Goal: Task Accomplishment & Management: Use online tool/utility

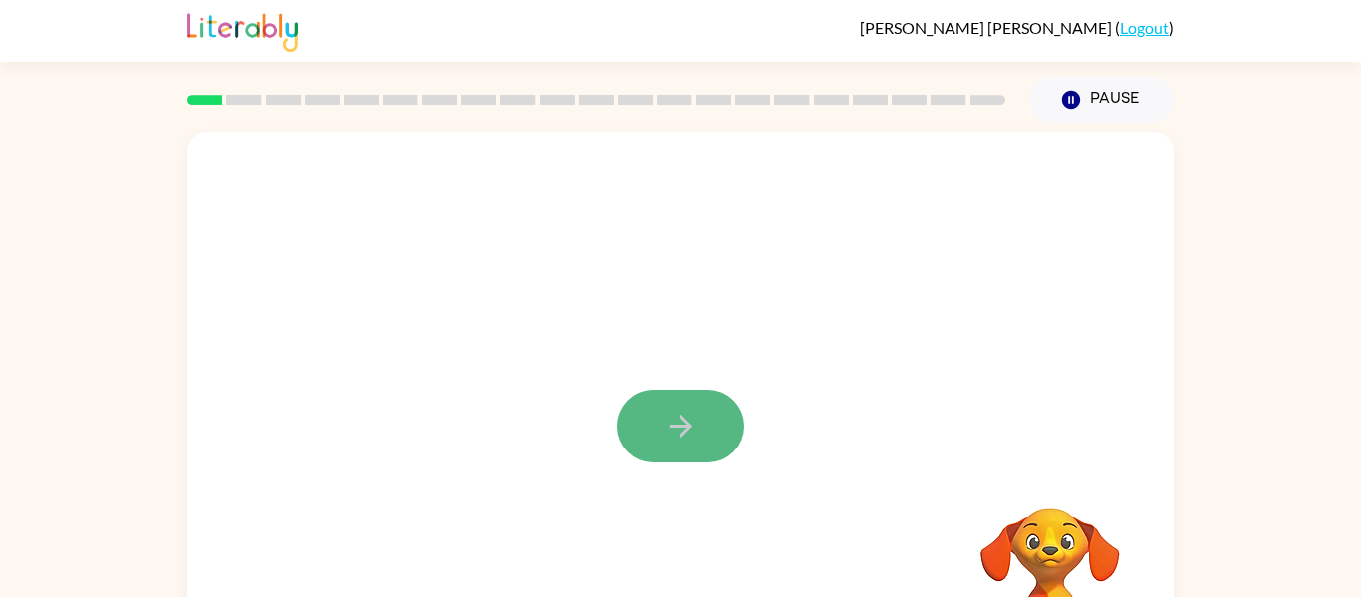
click at [673, 429] on icon "button" at bounding box center [680, 425] width 35 height 35
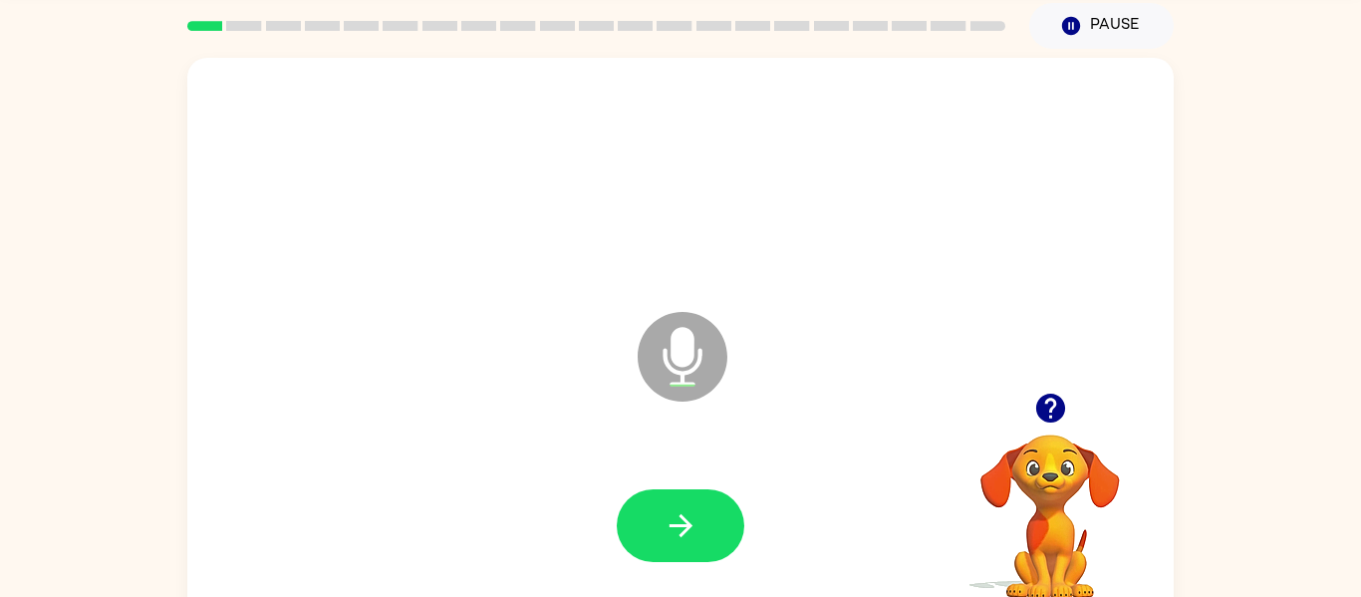
scroll to position [104, 0]
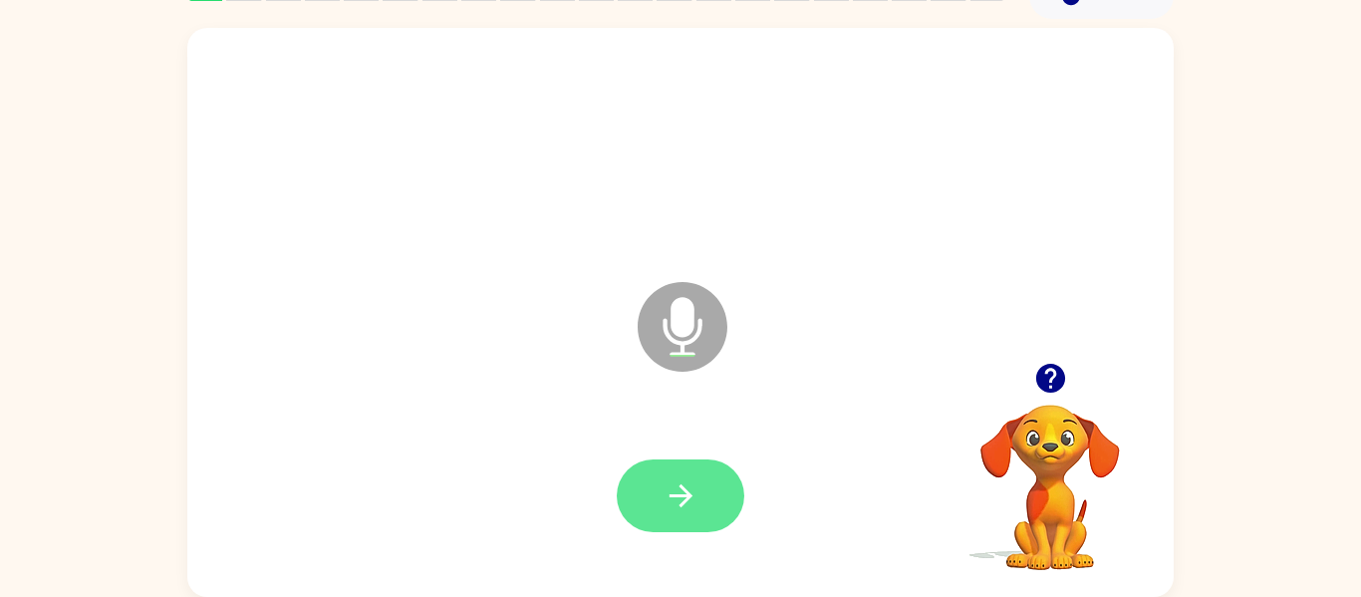
click at [713, 481] on button "button" at bounding box center [681, 495] width 128 height 73
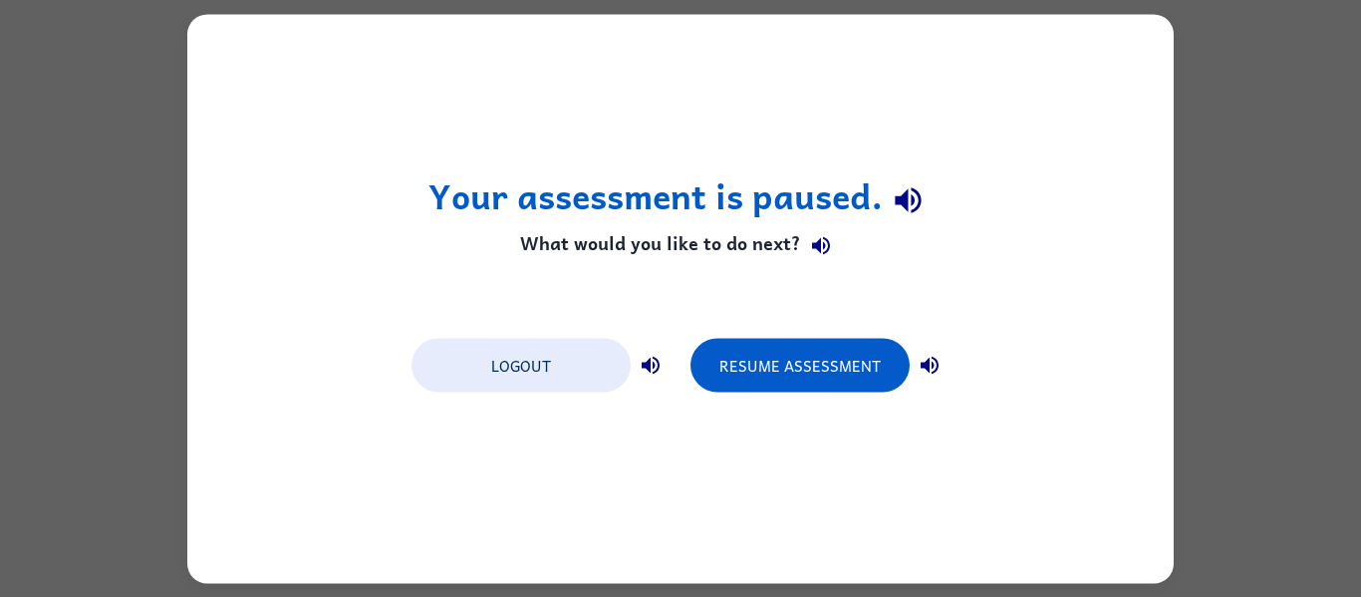
scroll to position [0, 0]
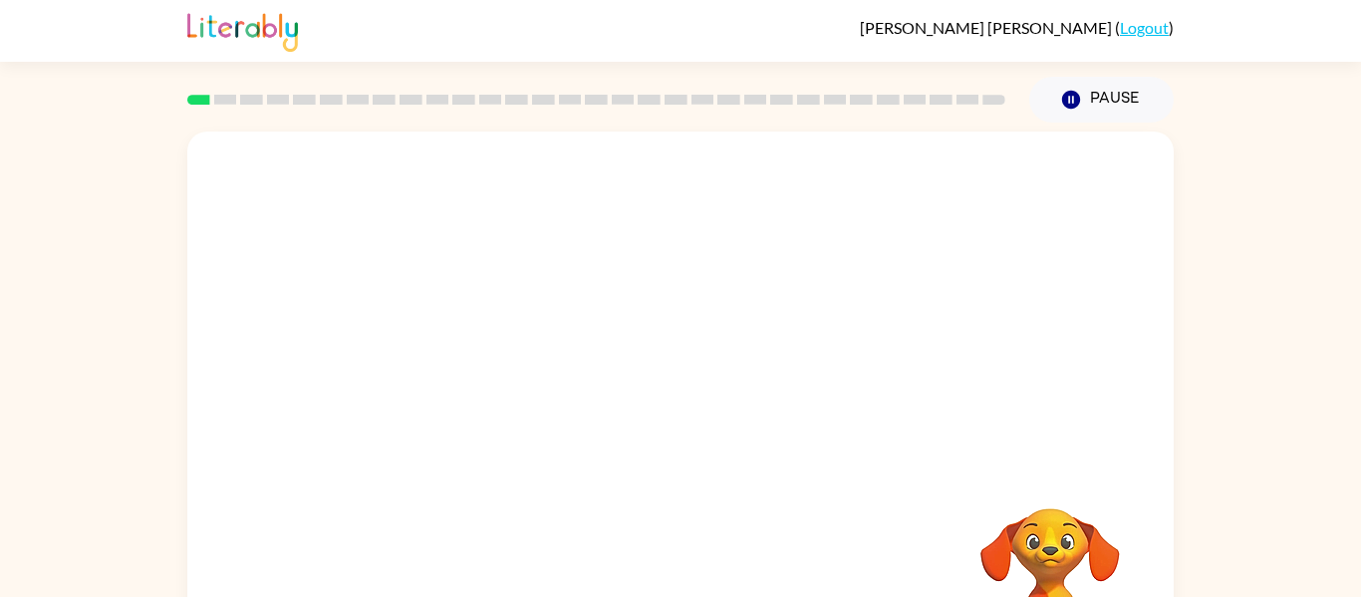
scroll to position [104, 0]
